Goal: Check status: Check status

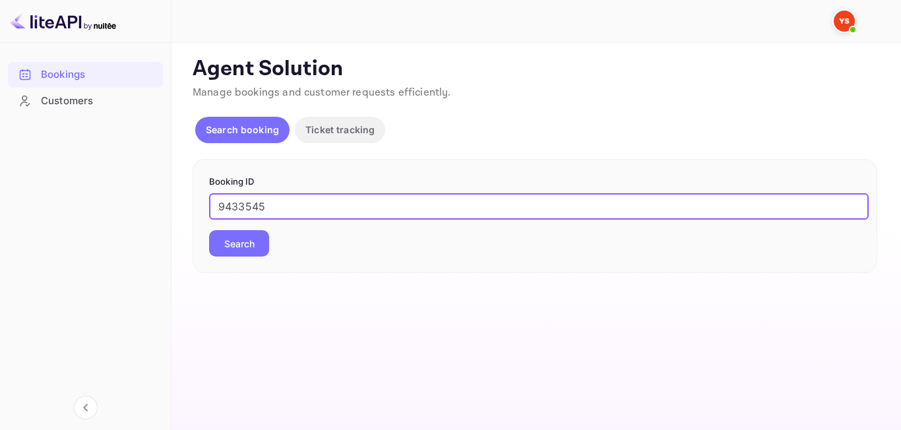
type input "9433545"
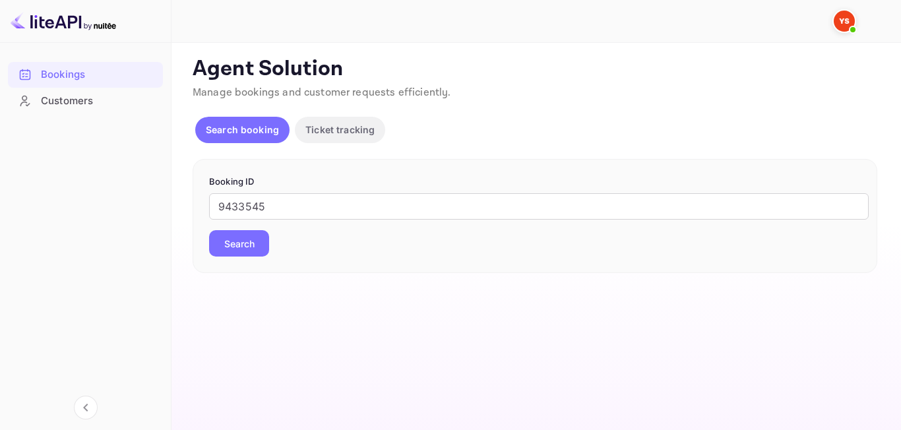
click at [233, 235] on button "Search" at bounding box center [239, 243] width 60 height 26
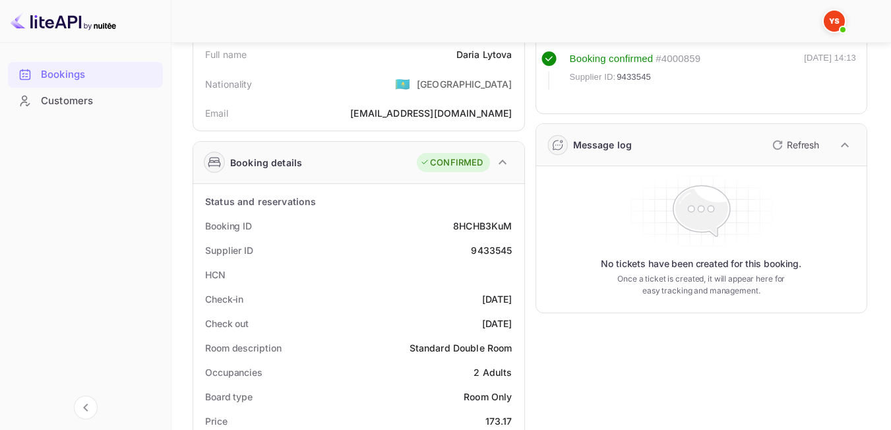
scroll to position [105, 0]
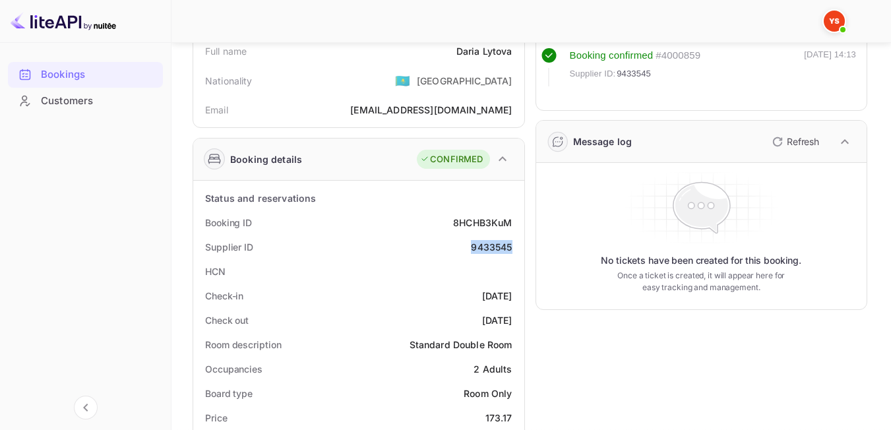
drag, startPoint x: 458, startPoint y: 249, endPoint x: 516, endPoint y: 249, distance: 57.4
click at [516, 249] on div "Supplier ID 9433545" at bounding box center [359, 247] width 321 height 24
copy div "9433545"
drag, startPoint x: 468, startPoint y: 59, endPoint x: 512, endPoint y: 59, distance: 43.5
click at [512, 59] on div "Full name [PERSON_NAME]" at bounding box center [359, 51] width 321 height 24
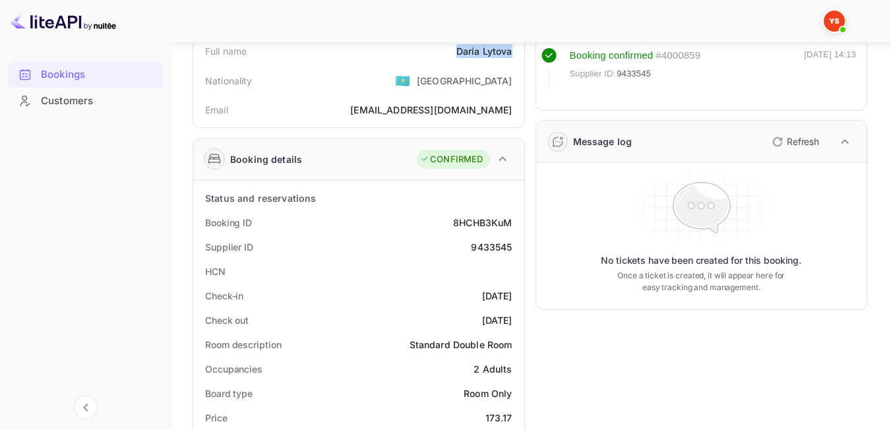
copy div "[PERSON_NAME]"
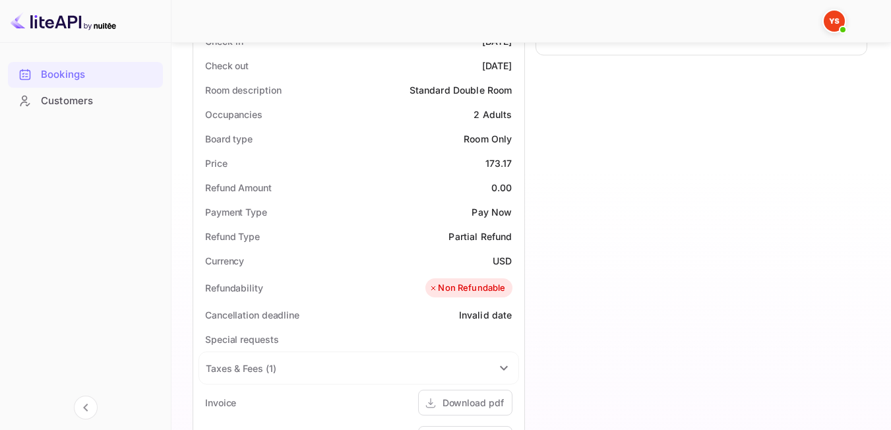
scroll to position [361, 0]
drag, startPoint x: 484, startPoint y: 162, endPoint x: 515, endPoint y: 162, distance: 31.0
click at [515, 162] on div "Price 173.17" at bounding box center [359, 161] width 321 height 24
copy div "173.17"
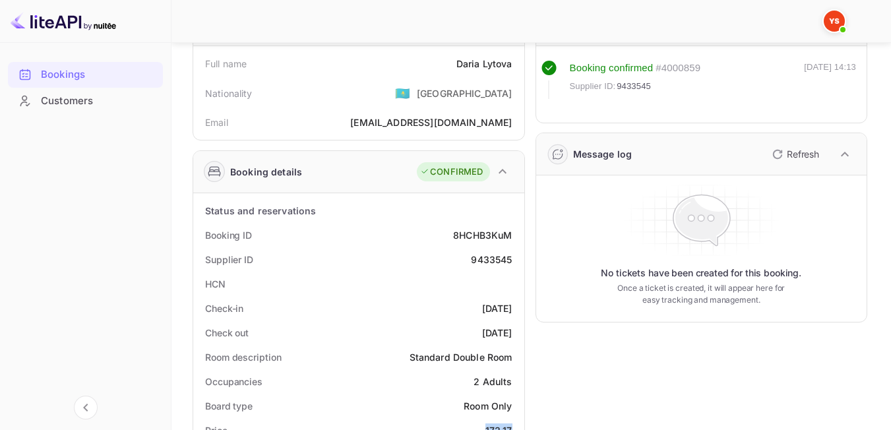
scroll to position [0, 0]
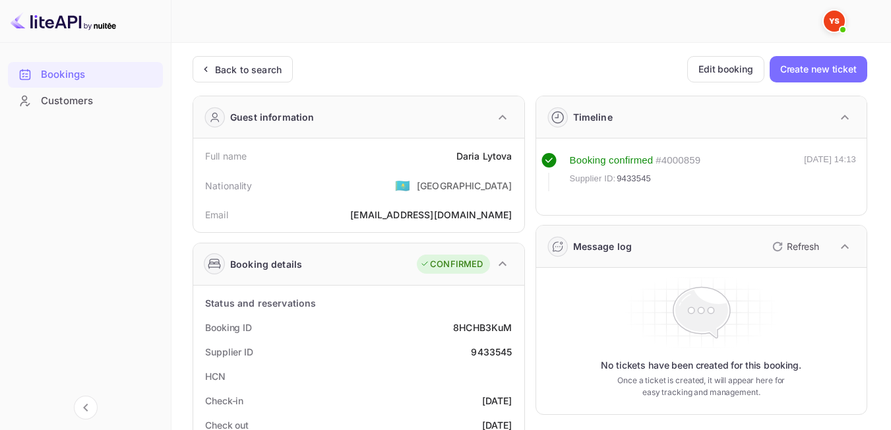
click at [264, 71] on div "Back to search" at bounding box center [248, 70] width 67 height 14
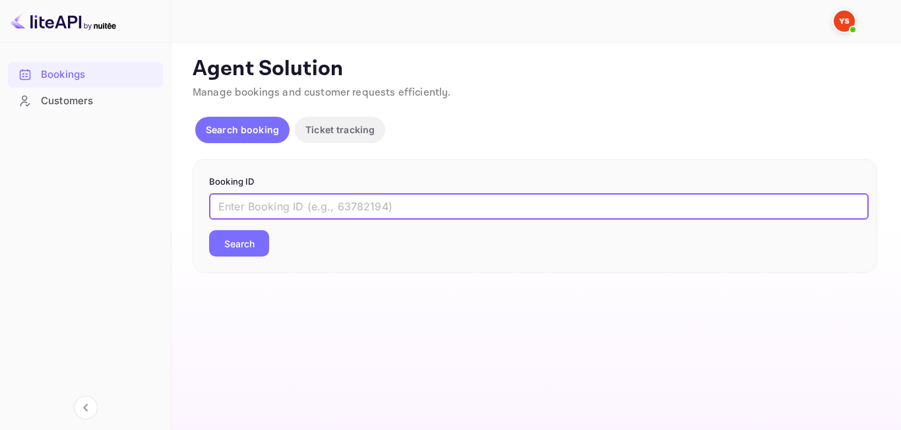
paste input "9506527"
type input "9506527"
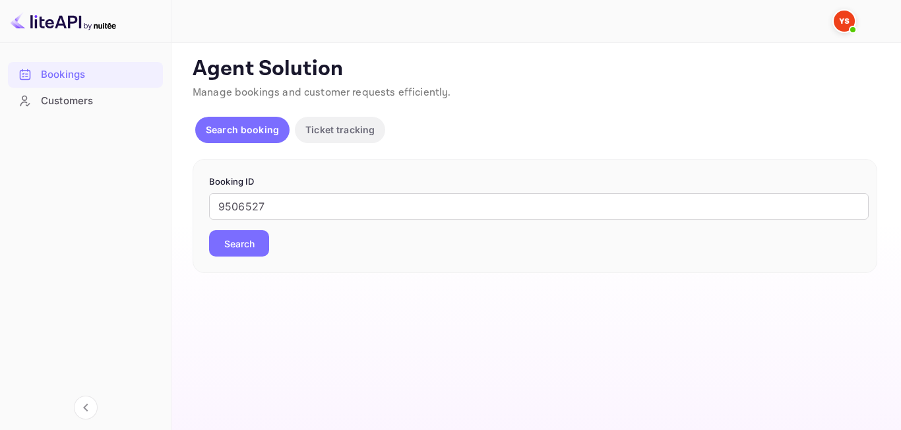
click at [228, 249] on button "Search" at bounding box center [239, 243] width 60 height 26
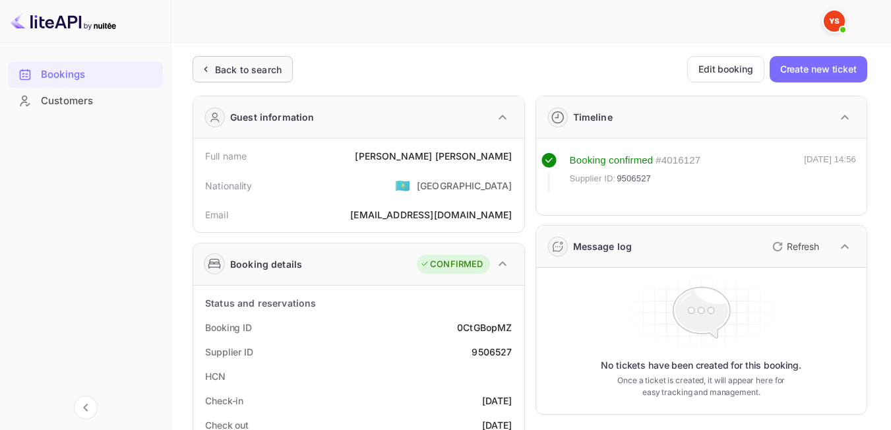
click at [255, 73] on div "Back to search" at bounding box center [248, 70] width 67 height 14
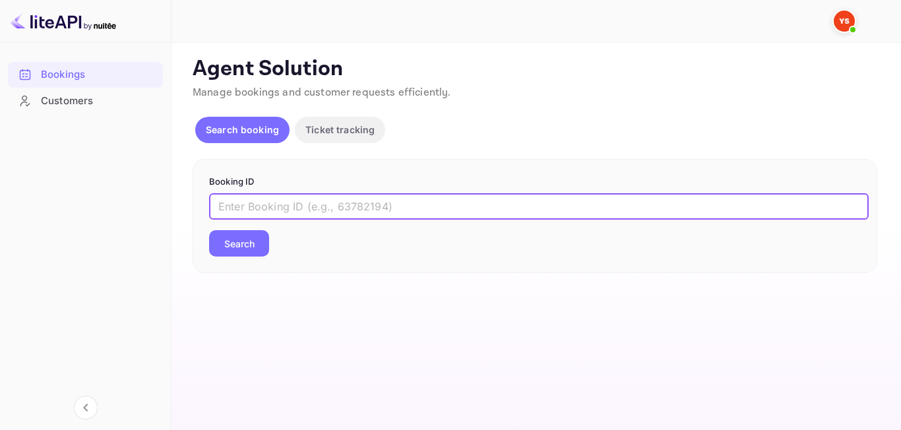
paste input "9503863"
type input "9503863"
click at [262, 245] on button "Search" at bounding box center [239, 243] width 60 height 26
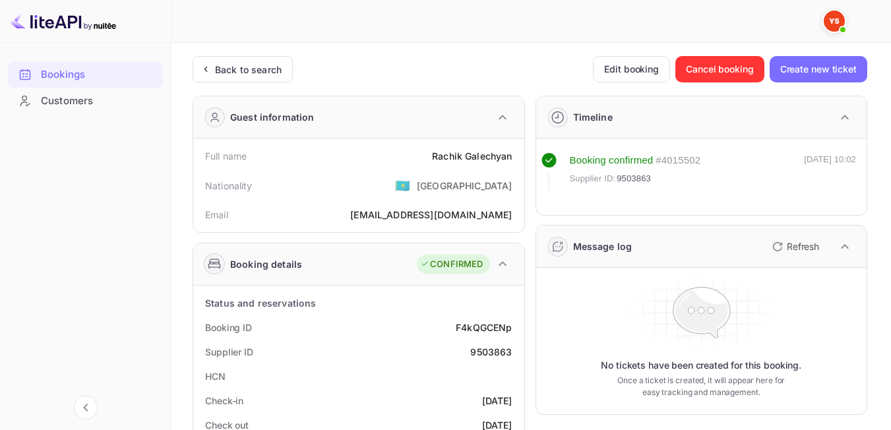
scroll to position [33, 0]
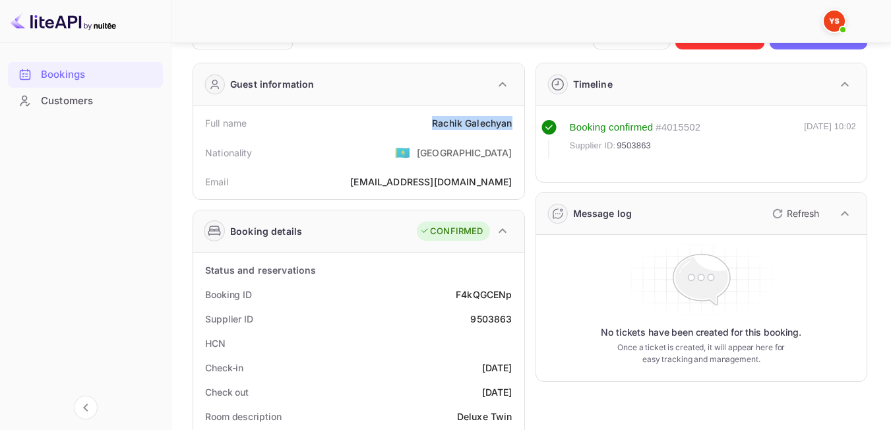
drag, startPoint x: 425, startPoint y: 117, endPoint x: 512, endPoint y: 119, distance: 86.4
click at [512, 119] on div "Full name [PERSON_NAME]" at bounding box center [359, 123] width 321 height 24
click at [402, 157] on div "Nationality 🇰🇿 [DEMOGRAPHIC_DATA]" at bounding box center [359, 152] width 321 height 34
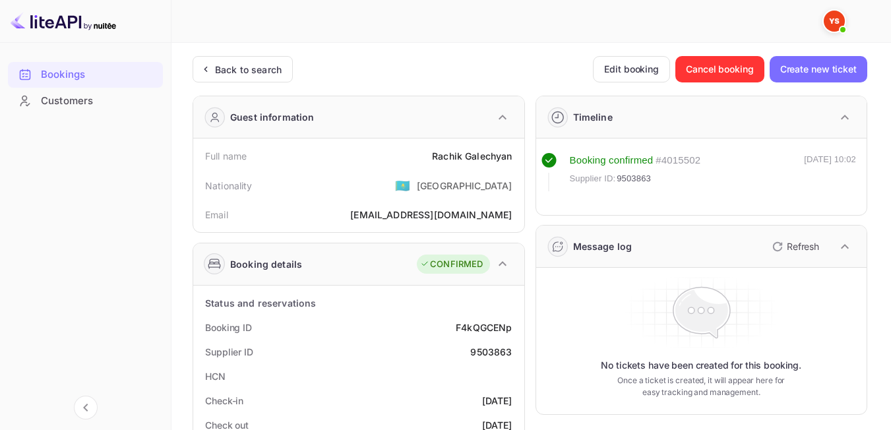
drag, startPoint x: 273, startPoint y: 82, endPoint x: 273, endPoint y: 107, distance: 25.7
click at [272, 82] on div "Back to search" at bounding box center [243, 69] width 100 height 26
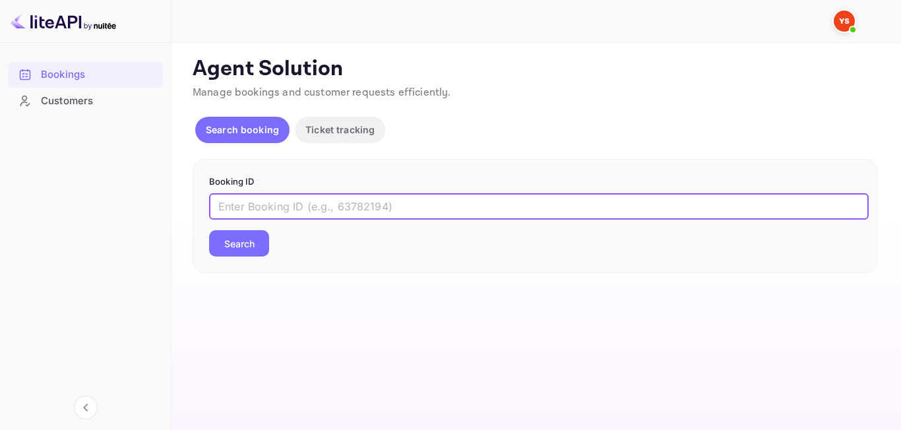
paste input "9303498"
type input "9303498"
click at [236, 251] on button "Search" at bounding box center [239, 243] width 60 height 26
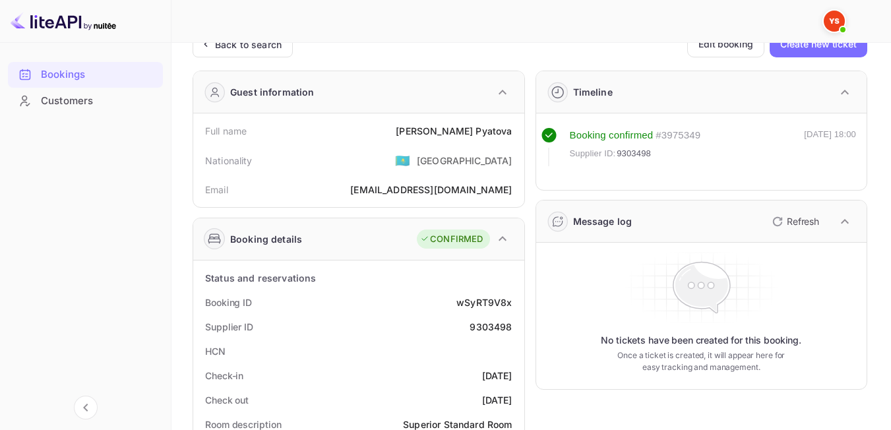
scroll to position [39, 0]
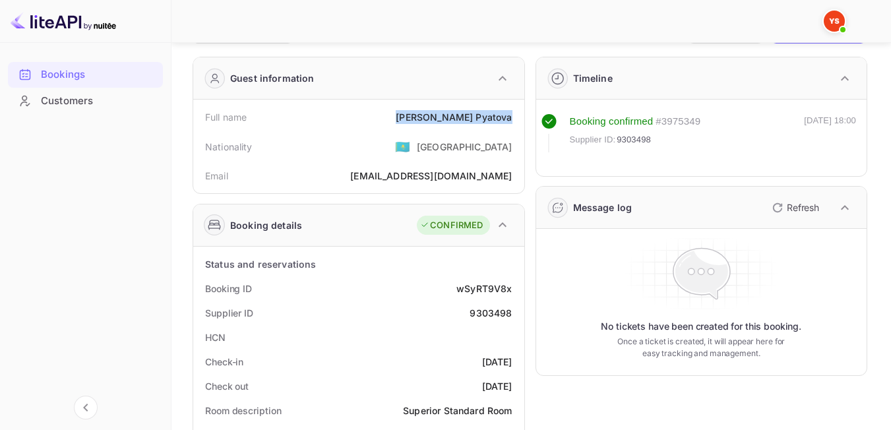
drag, startPoint x: 448, startPoint y: 117, endPoint x: 520, endPoint y: 117, distance: 71.2
click at [520, 117] on div "Full name [PERSON_NAME] Nationality 🇰🇿 [DEMOGRAPHIC_DATA] Email [EMAIL_ADDRESS]…" at bounding box center [358, 147] width 331 height 94
click at [371, 147] on div "Nationality 🇰🇿 [DEMOGRAPHIC_DATA]" at bounding box center [359, 146] width 321 height 34
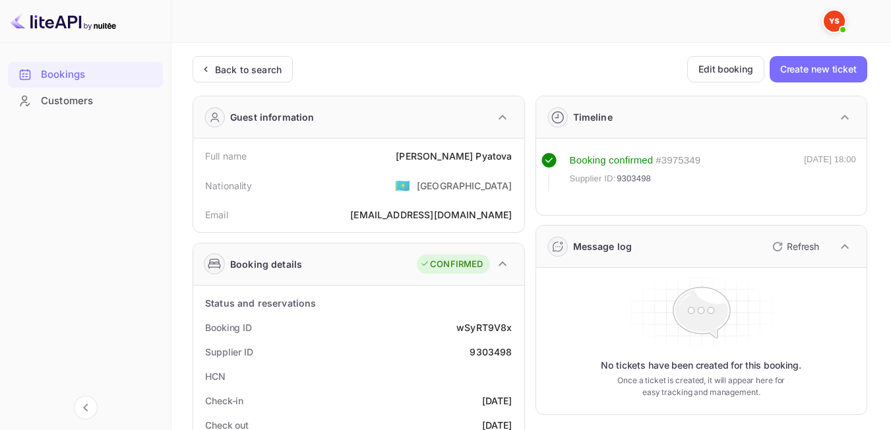
click at [263, 69] on div "Back to search" at bounding box center [248, 70] width 67 height 14
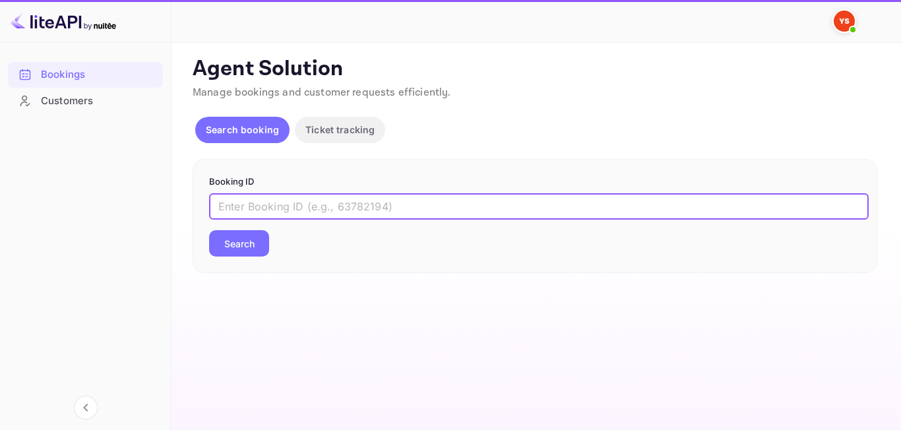
paste input "8570496"
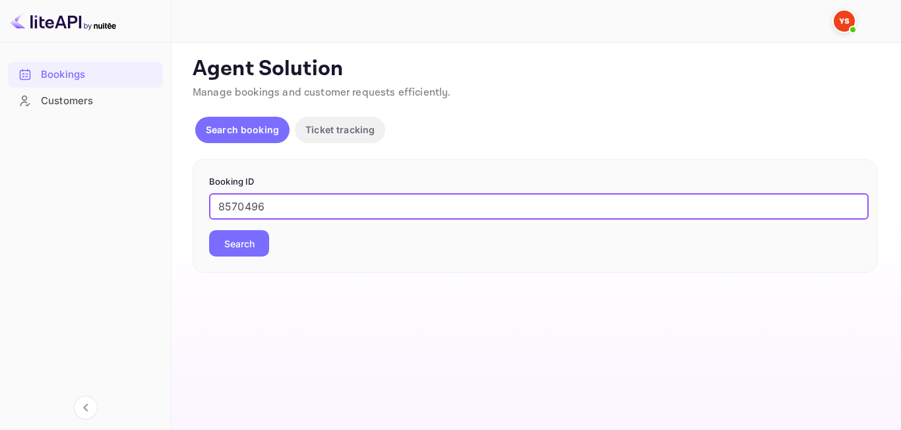
type input "8570496"
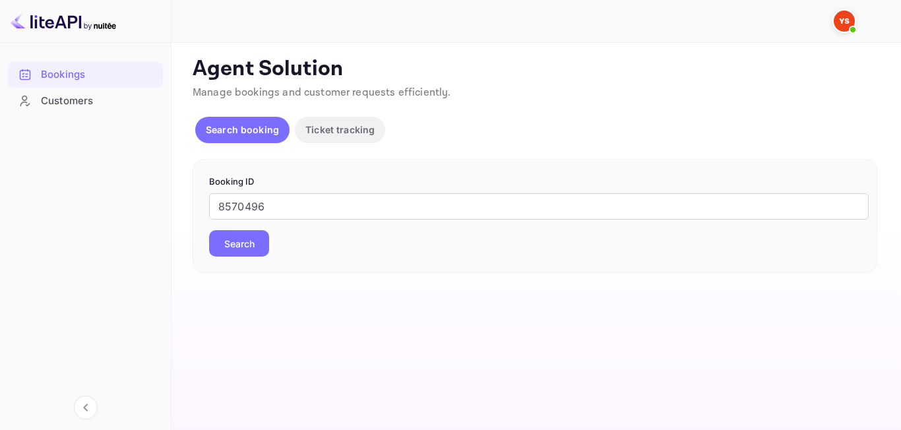
click at [247, 233] on button "Search" at bounding box center [239, 243] width 60 height 26
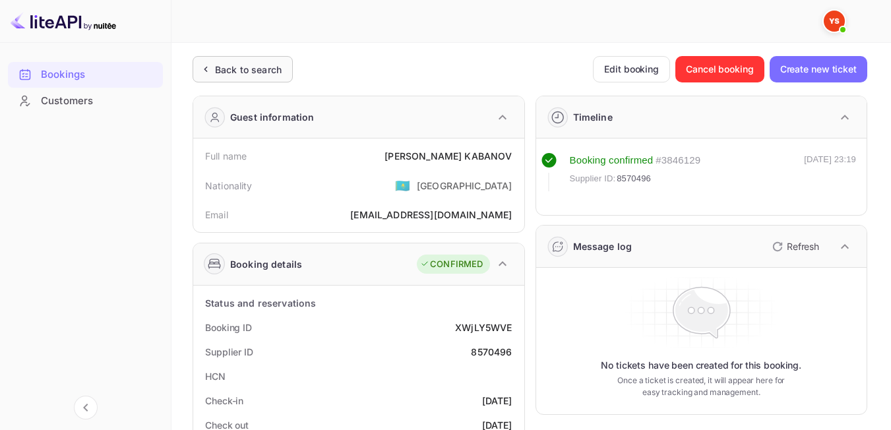
click at [262, 61] on div "Back to search" at bounding box center [243, 69] width 100 height 26
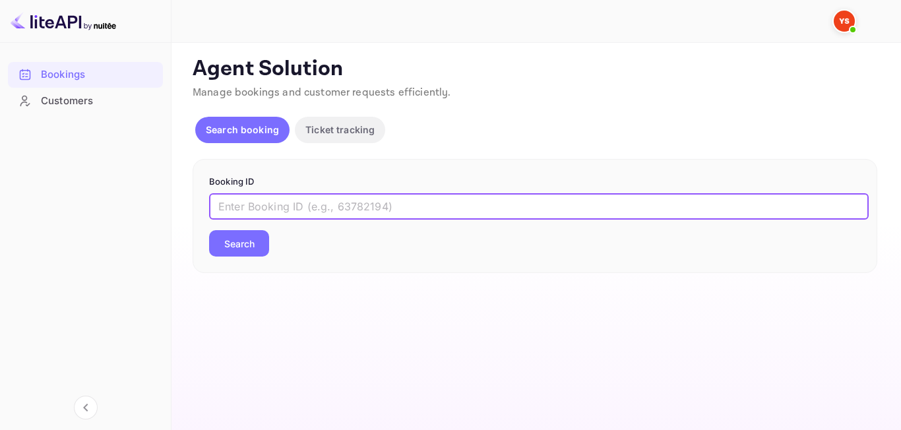
paste input "9436300"
type input "9436300"
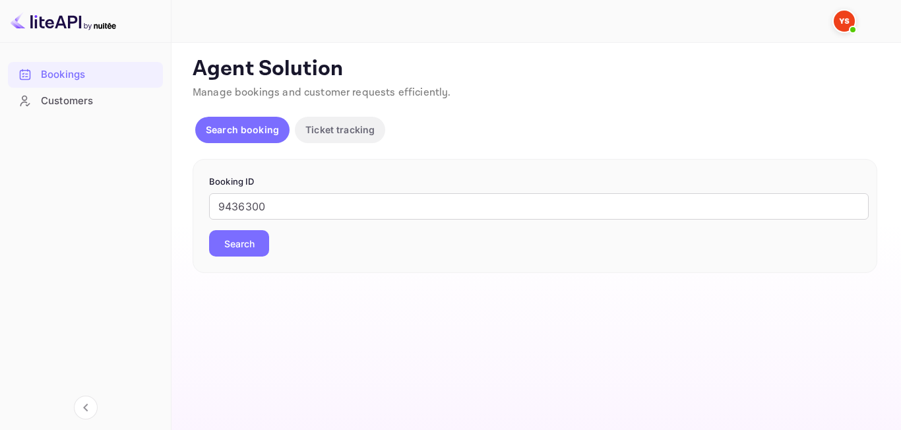
click at [244, 245] on button "Search" at bounding box center [239, 243] width 60 height 26
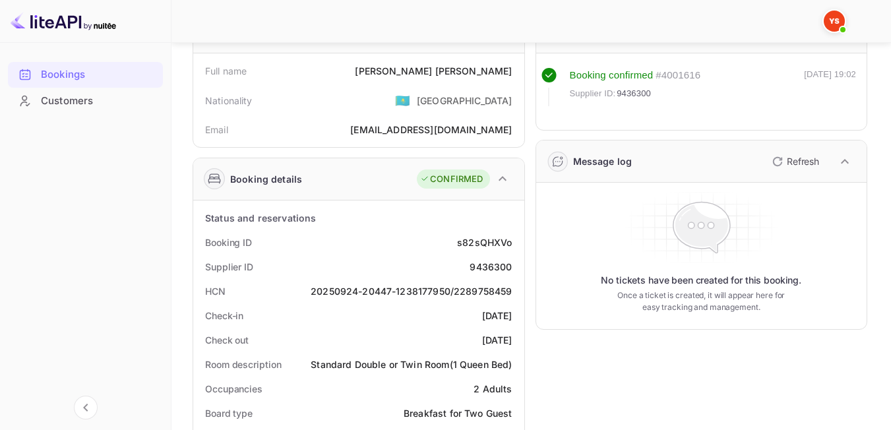
scroll to position [16, 0]
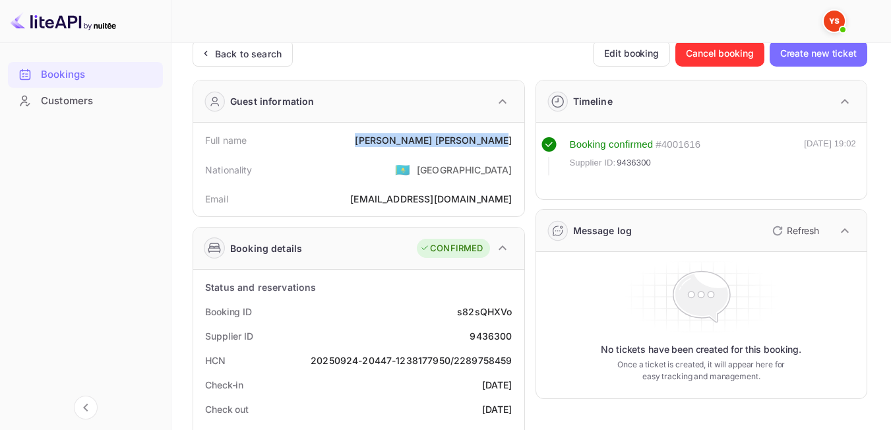
drag, startPoint x: 434, startPoint y: 141, endPoint x: 515, endPoint y: 137, distance: 81.2
click at [515, 137] on div "Full name [PERSON_NAME]" at bounding box center [359, 140] width 321 height 24
click at [374, 185] on div "Nationality 🇰🇿 [DEMOGRAPHIC_DATA]" at bounding box center [359, 169] width 321 height 34
click at [212, 51] on icon at bounding box center [206, 53] width 14 height 13
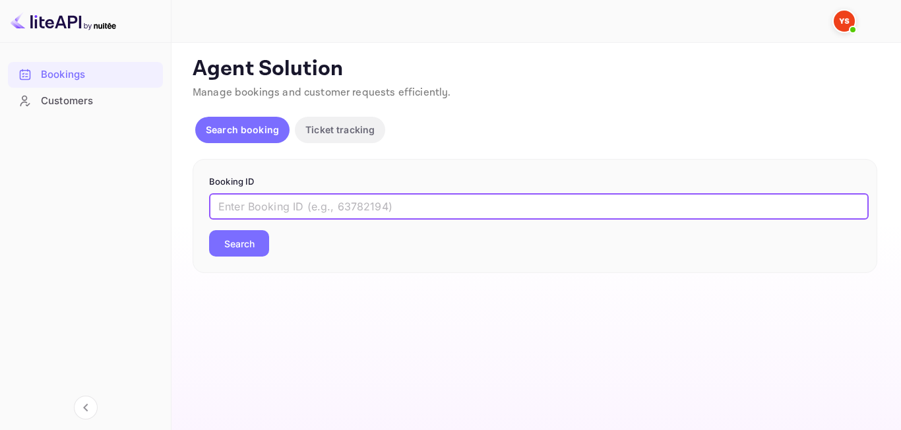
paste input "9335321"
type input "9335321"
click at [237, 241] on button "Search" at bounding box center [239, 243] width 60 height 26
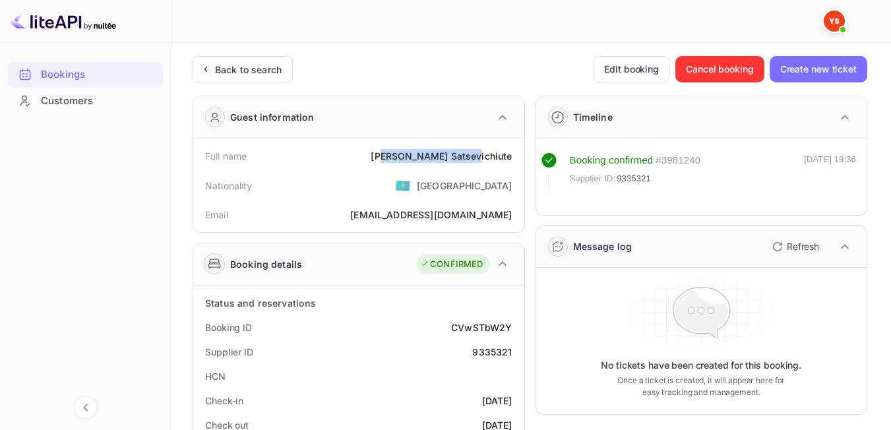
drag, startPoint x: 438, startPoint y: 162, endPoint x: 483, endPoint y: 158, distance: 45.0
click at [483, 158] on div "[PERSON_NAME]" at bounding box center [441, 156] width 141 height 14
click at [429, 154] on div "[PERSON_NAME]" at bounding box center [441, 156] width 141 height 14
click at [409, 150] on div "Full name [PERSON_NAME]" at bounding box center [359, 156] width 321 height 24
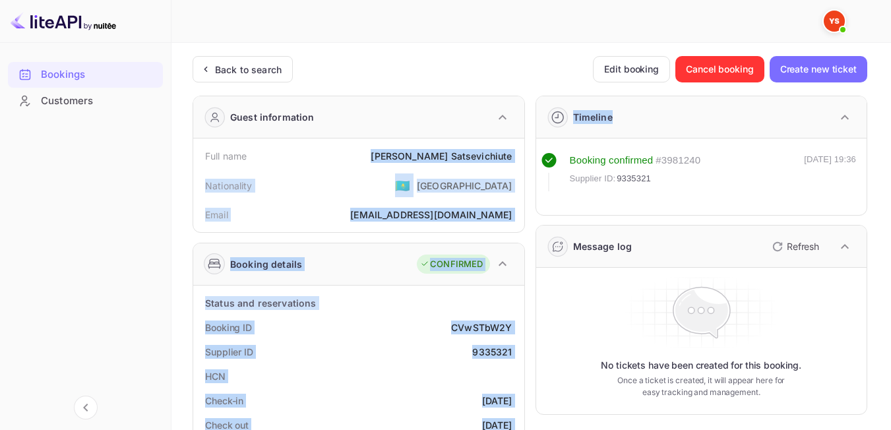
drag, startPoint x: 409, startPoint y: 150, endPoint x: 524, endPoint y: 155, distance: 115.5
click at [475, 155] on div "[PERSON_NAME]" at bounding box center [441, 156] width 141 height 14
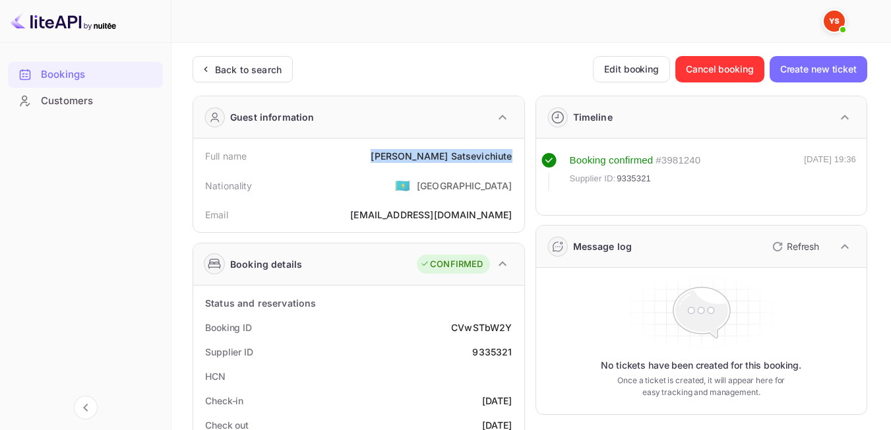
drag, startPoint x: 410, startPoint y: 158, endPoint x: 510, endPoint y: 156, distance: 100.3
click at [510, 156] on div "Full name [PERSON_NAME]" at bounding box center [359, 156] width 321 height 24
click at [396, 193] on div "Nationality 🇰🇿 [DEMOGRAPHIC_DATA]" at bounding box center [359, 185] width 321 height 34
drag, startPoint x: 464, startPoint y: 352, endPoint x: 514, endPoint y: 352, distance: 50.1
click at [514, 352] on div "Supplier ID 9335321" at bounding box center [359, 352] width 321 height 24
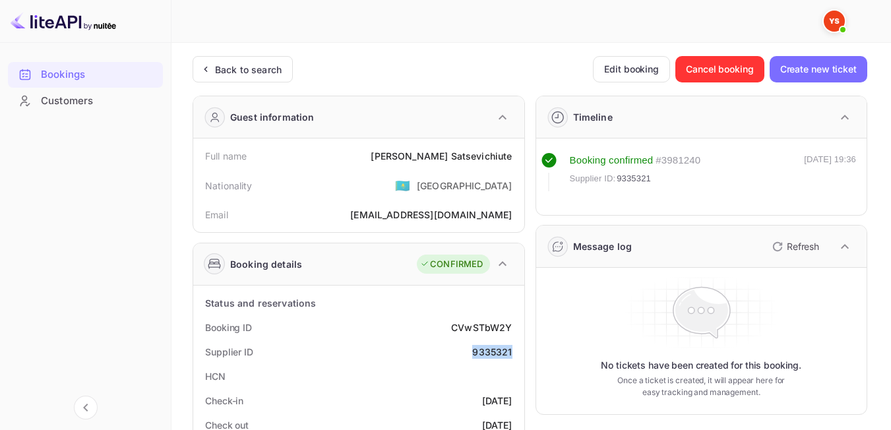
copy div "9335321"
drag, startPoint x: 410, startPoint y: 155, endPoint x: 519, endPoint y: 155, distance: 108.8
click at [519, 155] on div "Full name [PERSON_NAME] Nationality 🇰🇿 [DEMOGRAPHIC_DATA] Email [EMAIL_ADDRESS]…" at bounding box center [358, 185] width 331 height 94
copy div "[PERSON_NAME]"
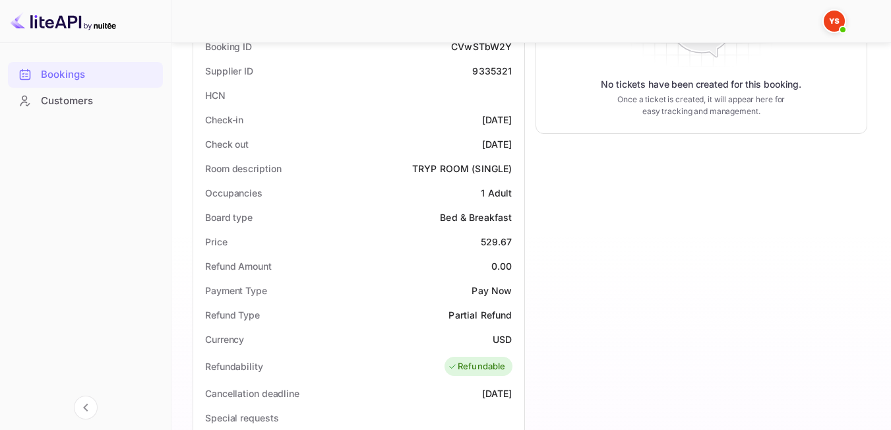
scroll to position [291, 0]
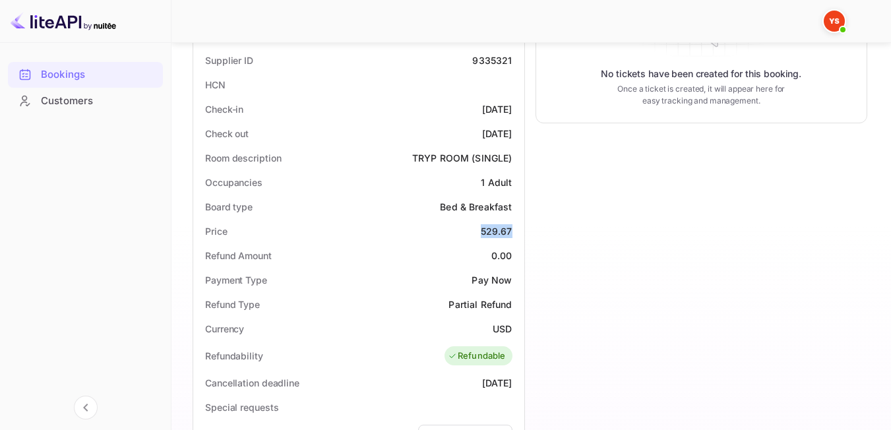
drag, startPoint x: 469, startPoint y: 228, endPoint x: 521, endPoint y: 230, distance: 52.2
click at [521, 230] on div "Status and reservations Booking ID CVwSTbW2Y Supplier ID 9335321 HCN Check-in […" at bounding box center [358, 369] width 331 height 751
copy div "529.67"
